Goal: Transaction & Acquisition: Purchase product/service

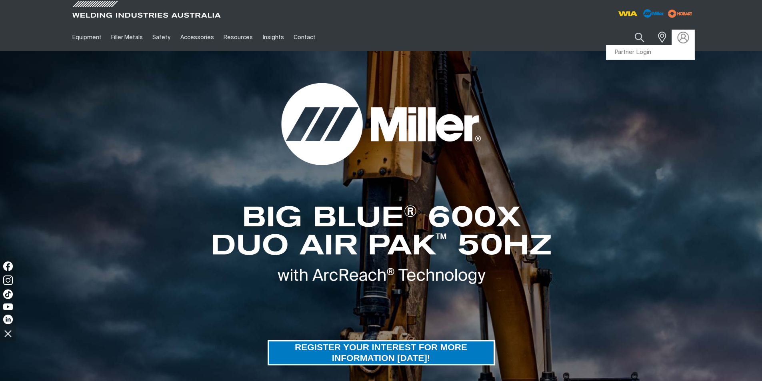
click at [685, 36] on img at bounding box center [683, 38] width 12 height 12
click at [642, 49] on link "Partner Login" at bounding box center [650, 52] width 88 height 15
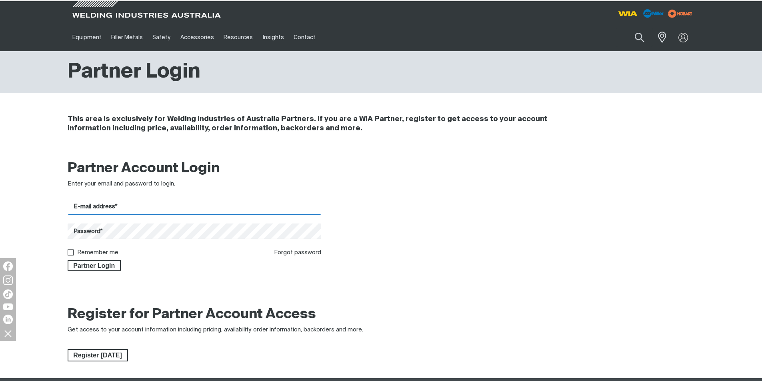
type input "[EMAIL_ADDRESS][DOMAIN_NAME]"
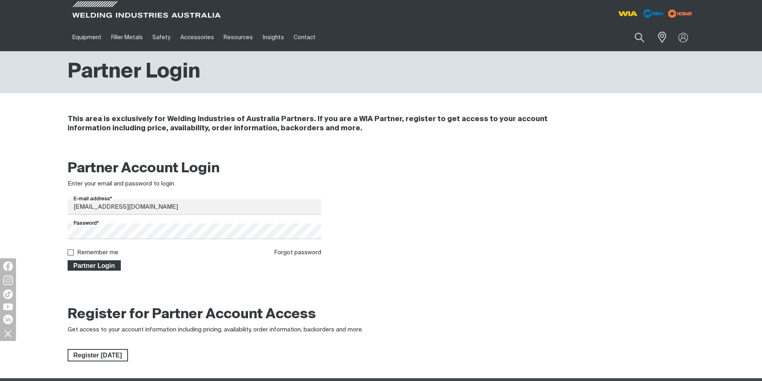
click at [104, 266] on span "Partner Login" at bounding box center [94, 265] width 52 height 10
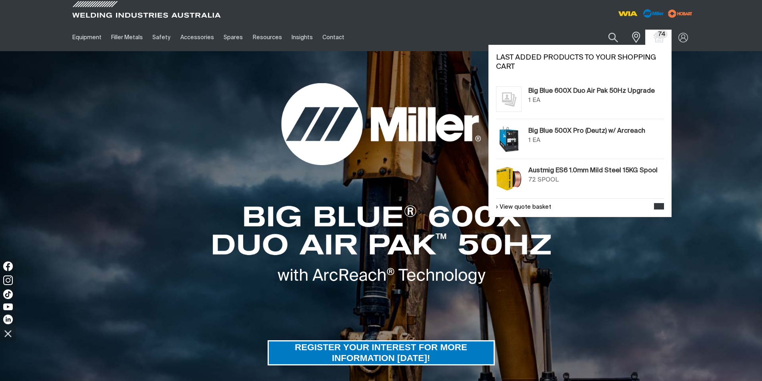
click at [660, 36] on span "74" at bounding box center [662, 34] width 12 height 8
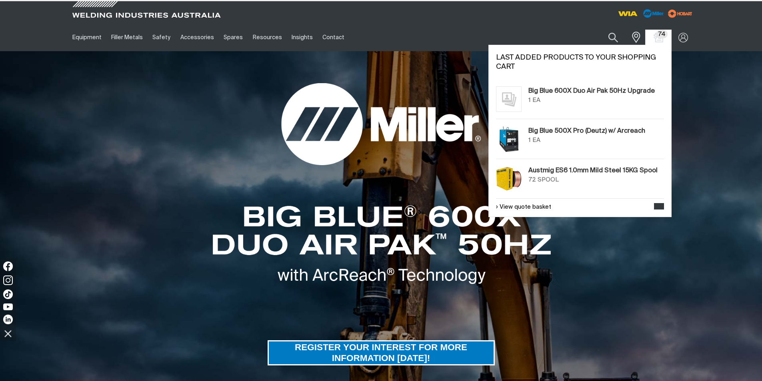
click at [557, 137] on div "1 EA" at bounding box center [596, 140] width 136 height 9
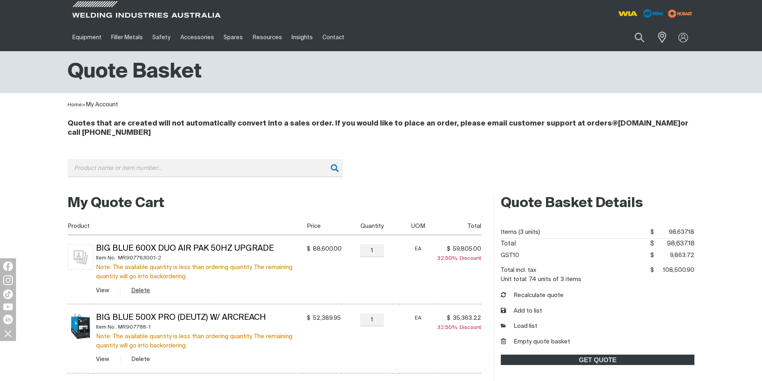
click at [137, 290] on button "Delete" at bounding box center [140, 290] width 19 height 9
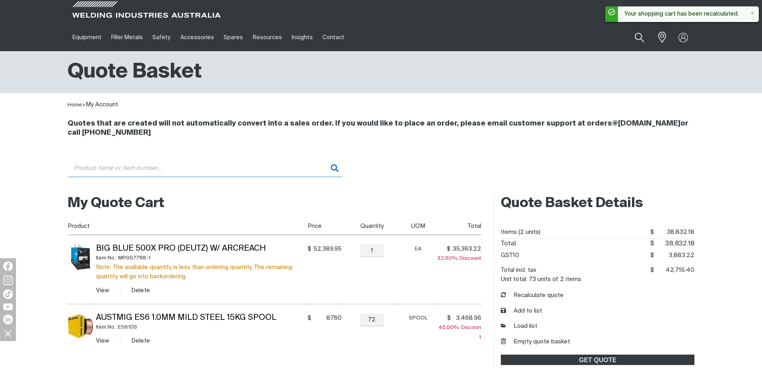
click at [149, 171] on input "Search" at bounding box center [205, 168] width 275 height 18
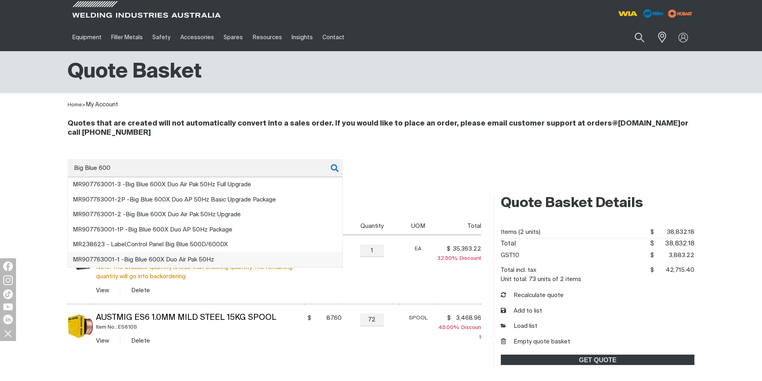
click at [204, 260] on span "MR907763001-1 - Big Blue 600 X Duo Air Pak 50Hz" at bounding box center [143, 260] width 141 height 6
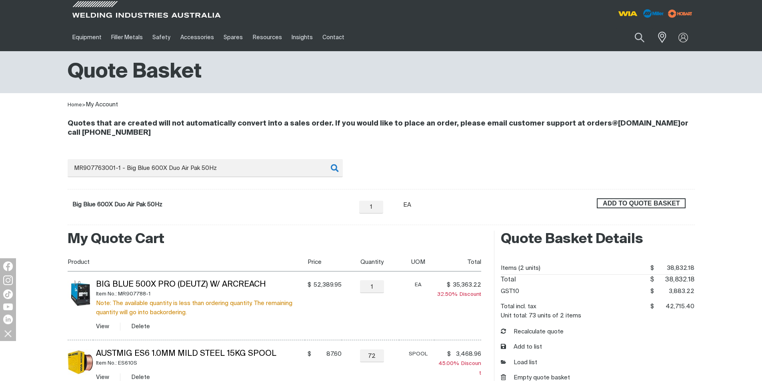
click at [609, 204] on span "ADD TO QUOTE BASKET" at bounding box center [640, 203] width 87 height 10
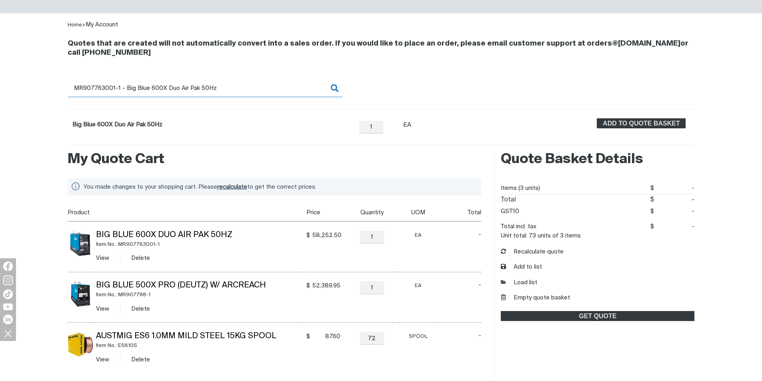
scroll to position [120, 0]
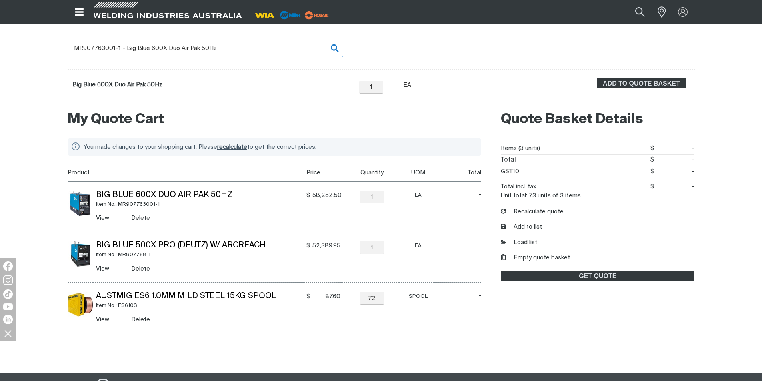
click at [257, 50] on input "MR907763001-1 - Big Blue 600X Duo Air Pak 50Hz" at bounding box center [205, 48] width 275 height 18
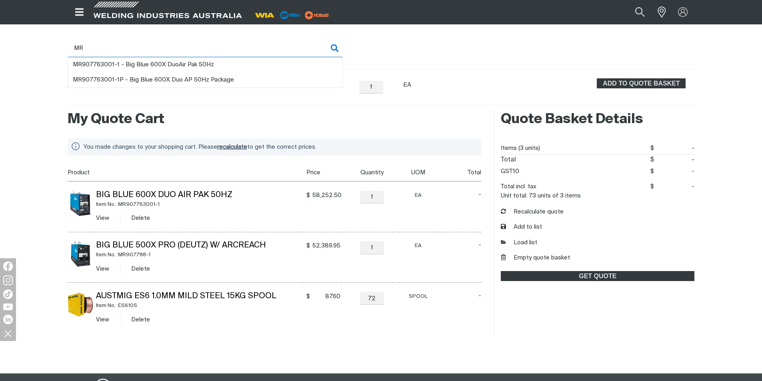
type input "M"
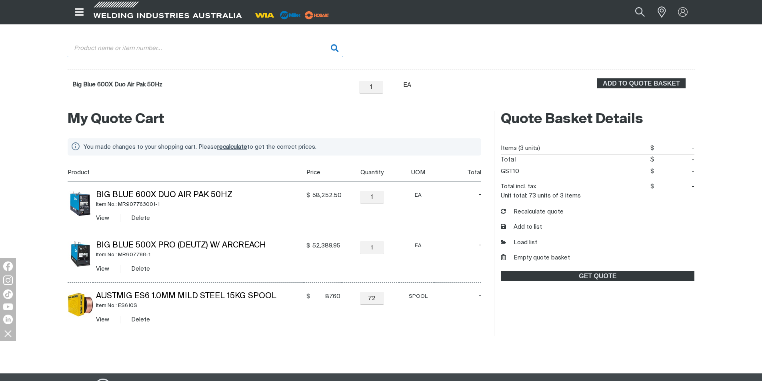
click at [131, 47] on input "Search" at bounding box center [205, 48] width 275 height 18
click at [105, 48] on input "Big Blue 6900x" at bounding box center [205, 48] width 275 height 18
type input "Big Blue 600x"
drag, startPoint x: 240, startPoint y: 51, endPoint x: 58, endPoint y: 42, distance: 181.4
click at [58, 42] on div "Quotes that are created will not automatically convert into a sales order. If y…" at bounding box center [381, 48] width 762 height 116
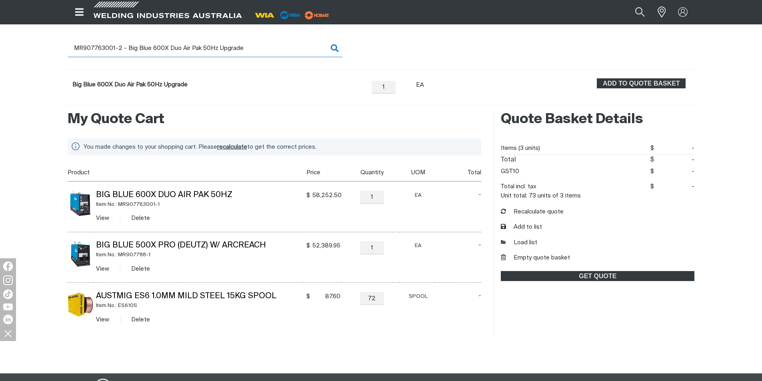
type input "M"
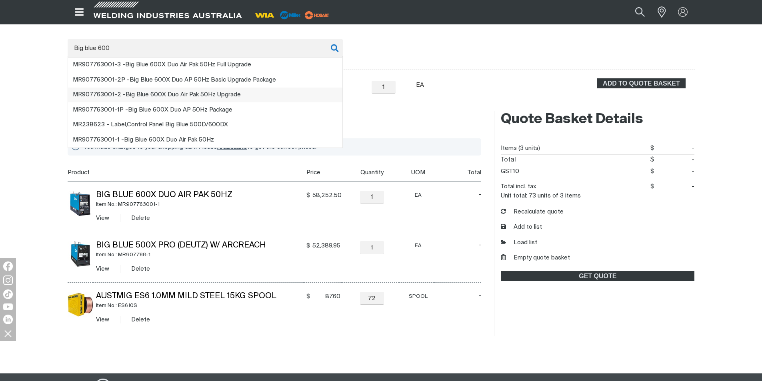
click at [236, 90] on li "MR907763001-2 - Big Blue 600 X Duo Air Pak 50Hz Upgrade" at bounding box center [205, 95] width 274 height 15
type input "MR907763001-2 - Big Blue 600X Duo Air Pak 50Hz Upgrade"
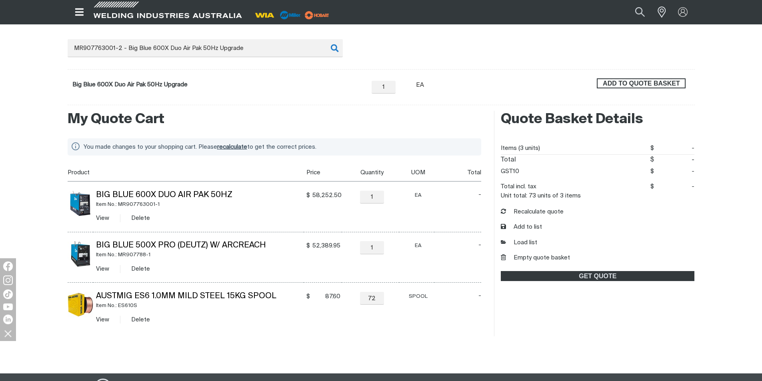
click at [628, 81] on span "ADD TO QUOTE BASKET" at bounding box center [640, 83] width 87 height 10
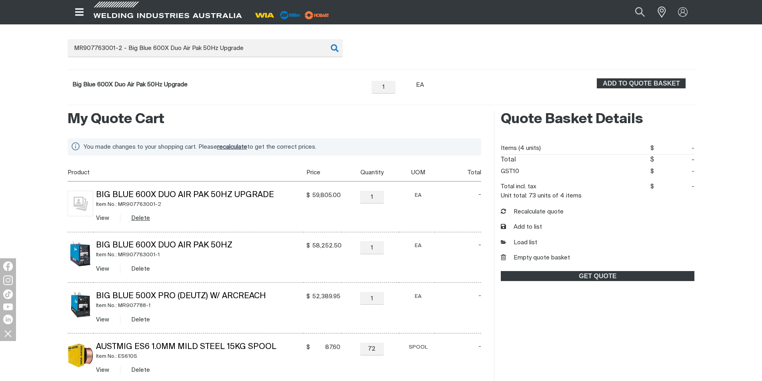
click at [139, 217] on button "Delete" at bounding box center [140, 218] width 19 height 9
